Goal: Information Seeking & Learning: Learn about a topic

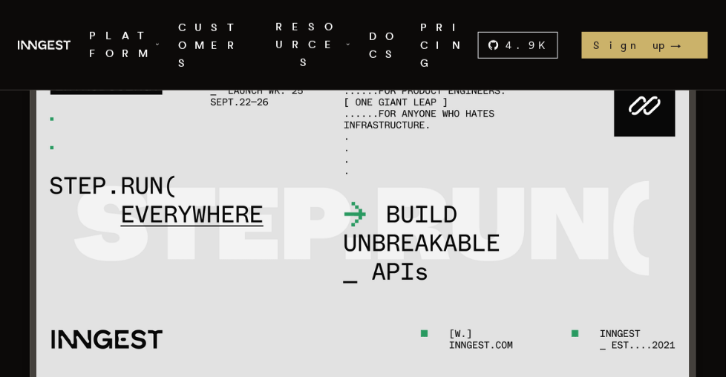
scroll to position [221, 0]
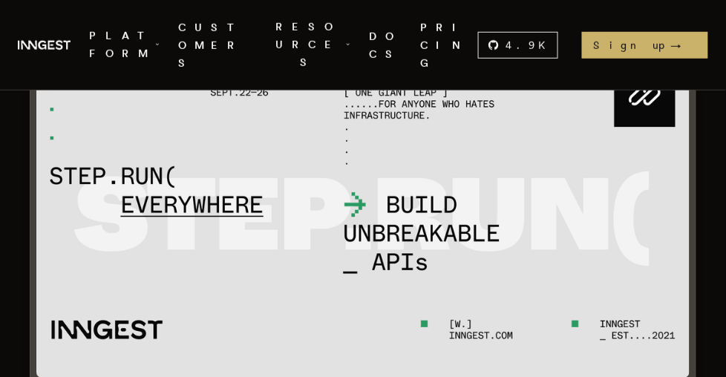
click at [342, 236] on img at bounding box center [363, 216] width 654 height 326
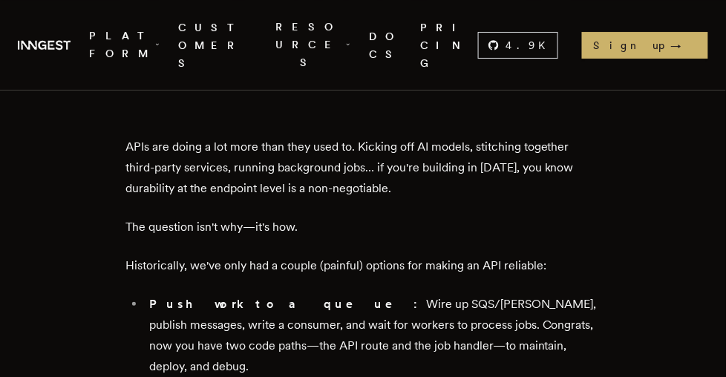
scroll to position [1141, 0]
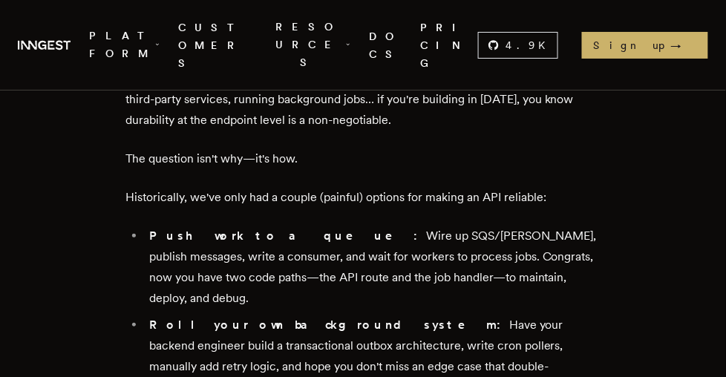
scroll to position [1147, 0]
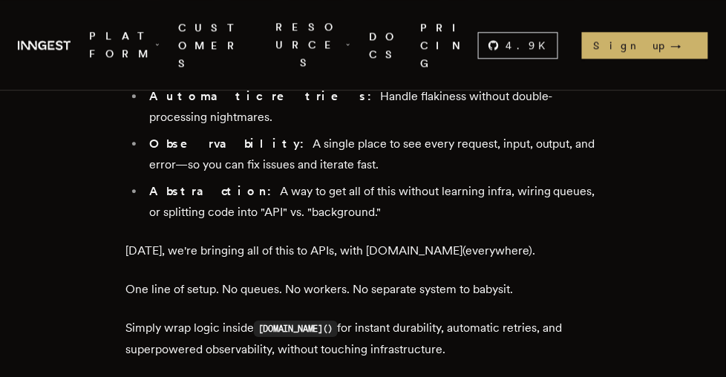
scroll to position [1724, 0]
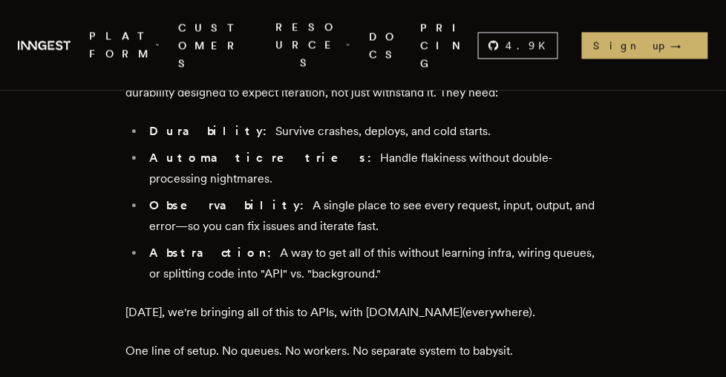
scroll to position [1739, 0]
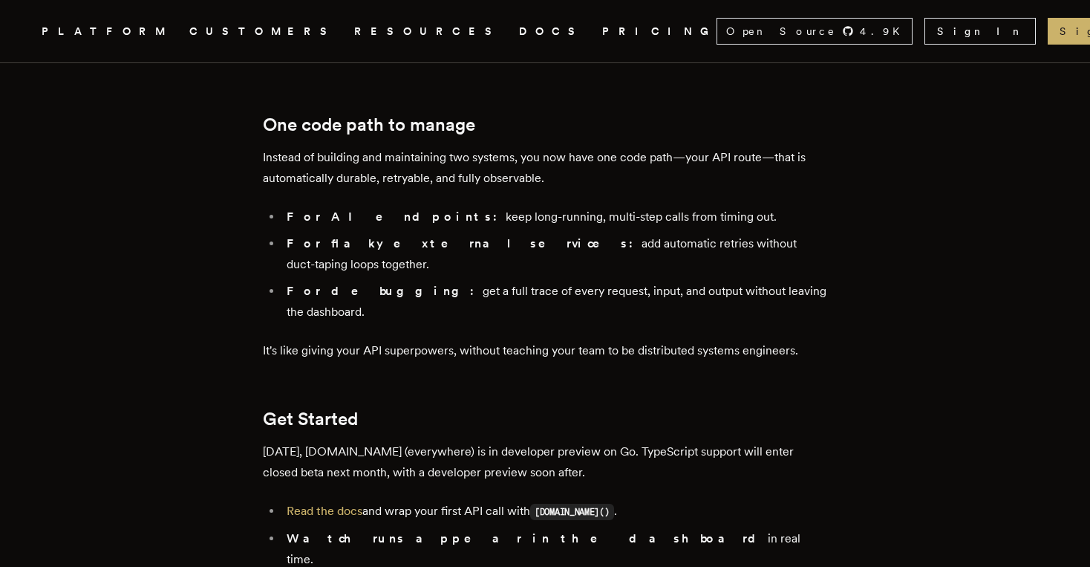
scroll to position [2535, 0]
